Goal: Transaction & Acquisition: Book appointment/travel/reservation

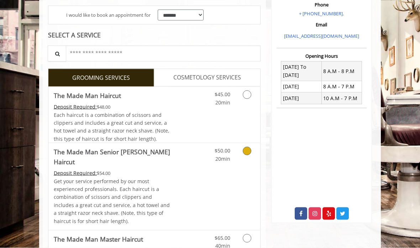
scroll to position [134, 0]
click at [244, 152] on icon "Grooming services" at bounding box center [247, 150] width 9 height 9
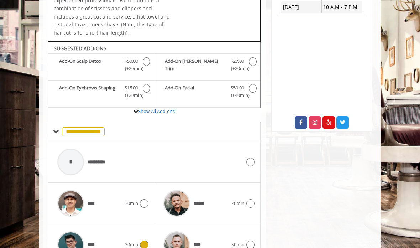
scroll to position [253, 0]
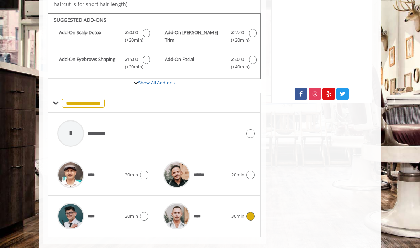
click at [248, 212] on icon at bounding box center [251, 216] width 9 height 9
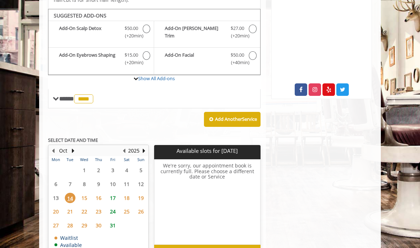
scroll to position [257, 0]
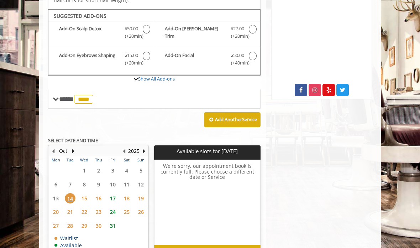
click at [114, 193] on span "17" at bounding box center [113, 198] width 11 height 10
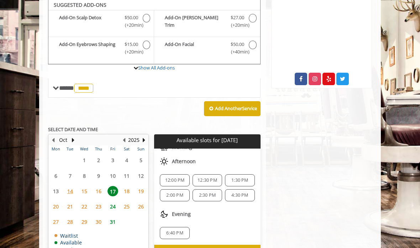
scroll to position [32, 0]
click at [239, 192] on span "4:30 PM" at bounding box center [240, 195] width 17 height 6
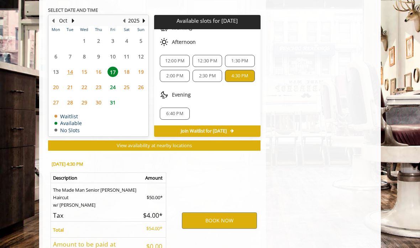
scroll to position [399, 0]
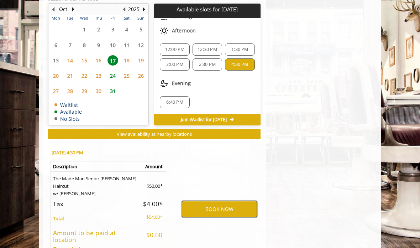
click at [211, 201] on button "BOOK NOW" at bounding box center [219, 209] width 75 height 16
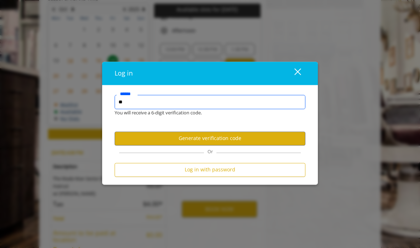
type input "*"
type input "**********"
click at [216, 145] on button "Generate verification code" at bounding box center [210, 138] width 191 height 14
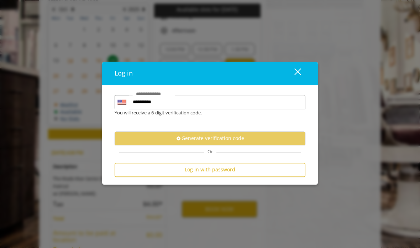
scroll to position [0, 0]
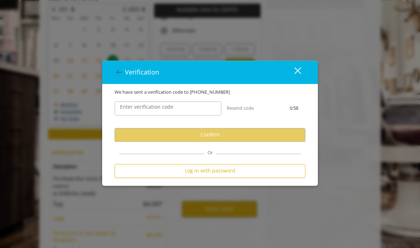
click at [167, 111] on label "Enter verification code" at bounding box center [147, 107] width 61 height 8
click at [167, 115] on input "Enter verification code" at bounding box center [168, 108] width 107 height 14
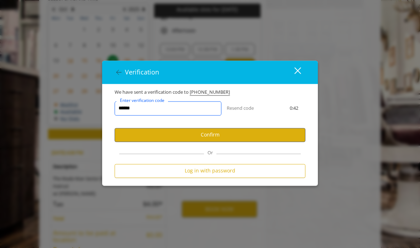
type input "******"
click at [183, 142] on button "Confirm" at bounding box center [210, 135] width 191 height 14
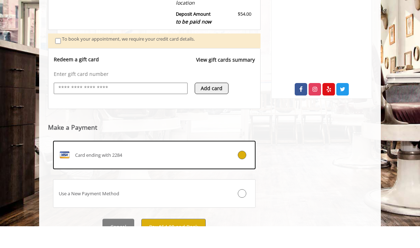
scroll to position [236, 0]
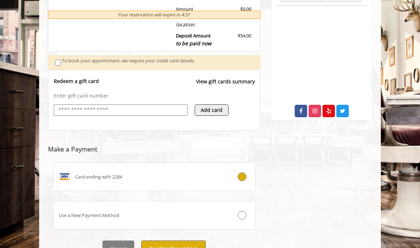
click at [182, 244] on button "Pay $54.00 and Book" at bounding box center [173, 249] width 64 height 16
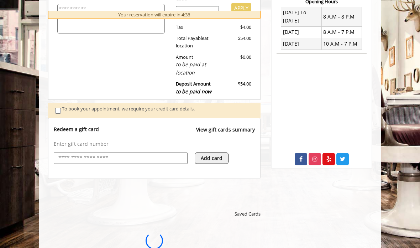
scroll to position [0, 0]
